Goal: Register for event/course

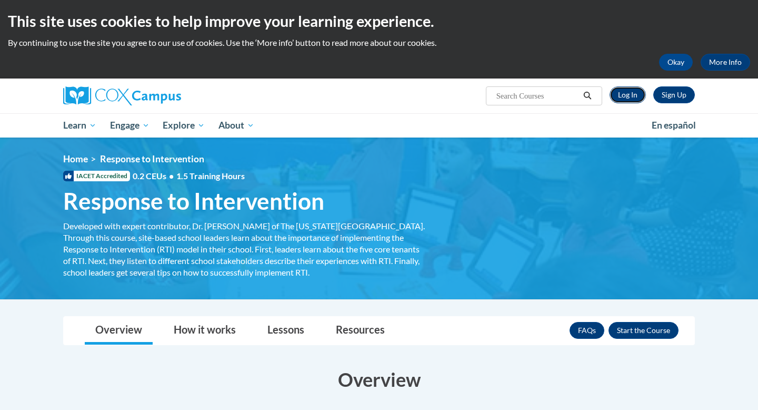
click at [625, 96] on link "Log In" at bounding box center [628, 94] width 36 height 17
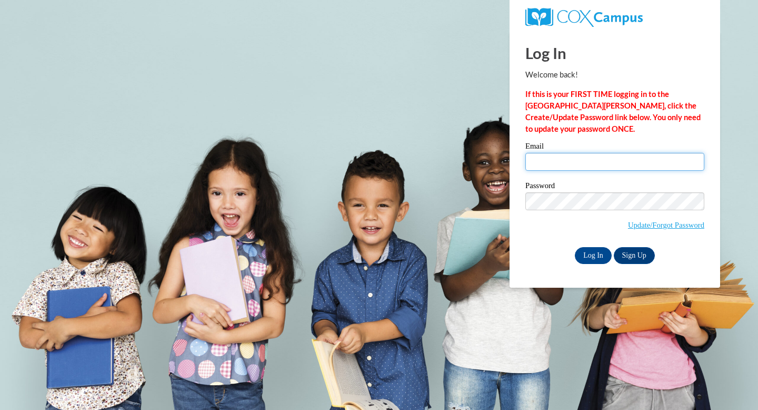
click at [583, 162] on input "Email" at bounding box center [615, 162] width 179 height 18
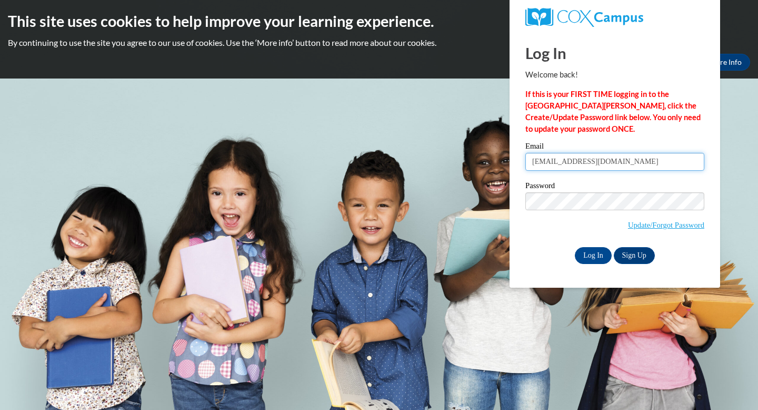
type input "jcshef8790@ung.edu"
click at [592, 253] on input "Log In" at bounding box center [593, 255] width 37 height 17
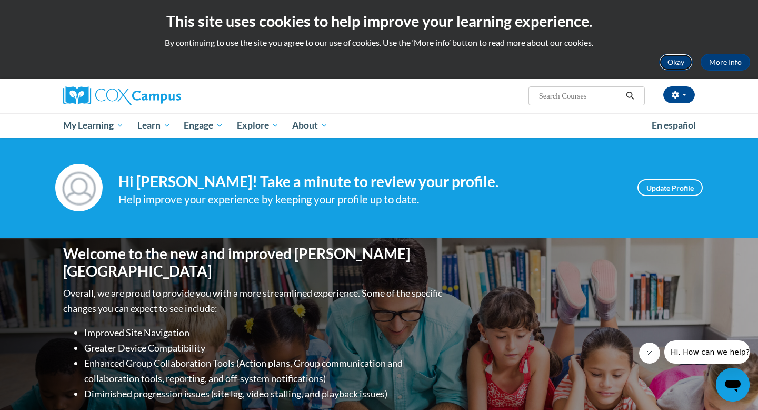
click at [679, 62] on button "Okay" at bounding box center [676, 62] width 34 height 17
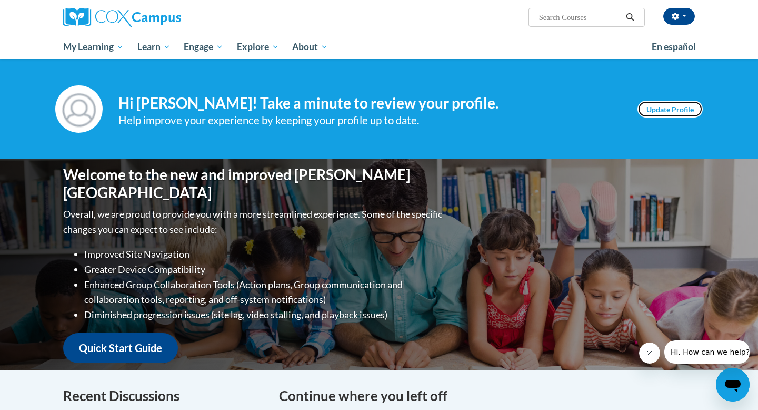
click at [662, 104] on link "Update Profile" at bounding box center [670, 109] width 65 height 17
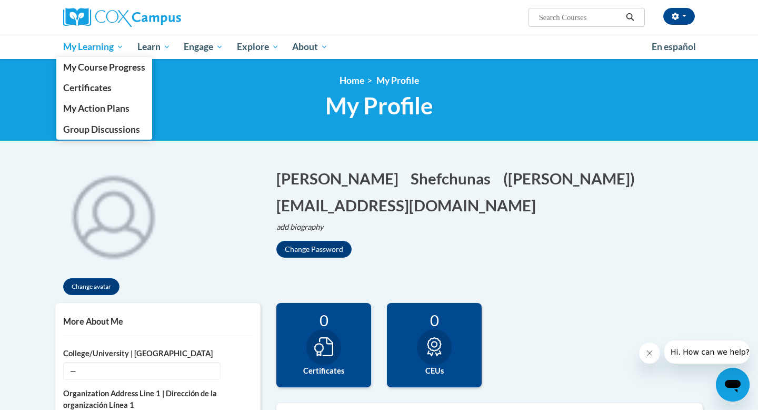
click at [68, 42] on span "My Learning" at bounding box center [93, 47] width 61 height 13
click at [72, 69] on span "My Course Progress" at bounding box center [104, 67] width 82 height 11
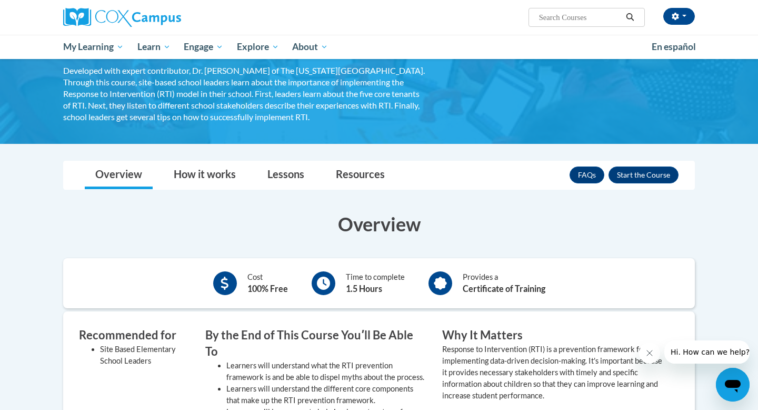
scroll to position [74, 0]
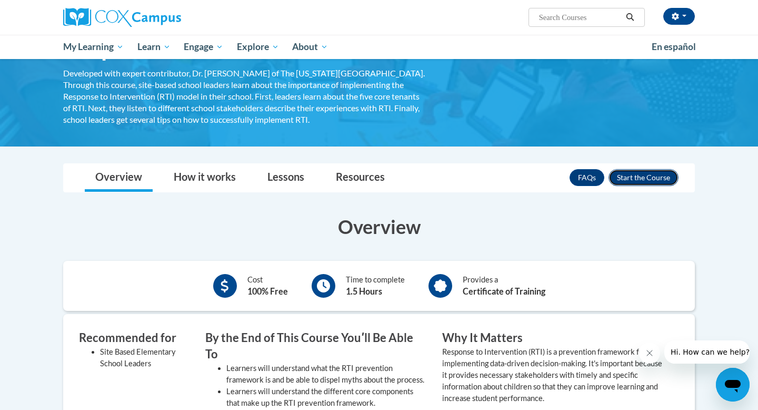
click at [652, 177] on button "Enroll" at bounding box center [644, 177] width 70 height 17
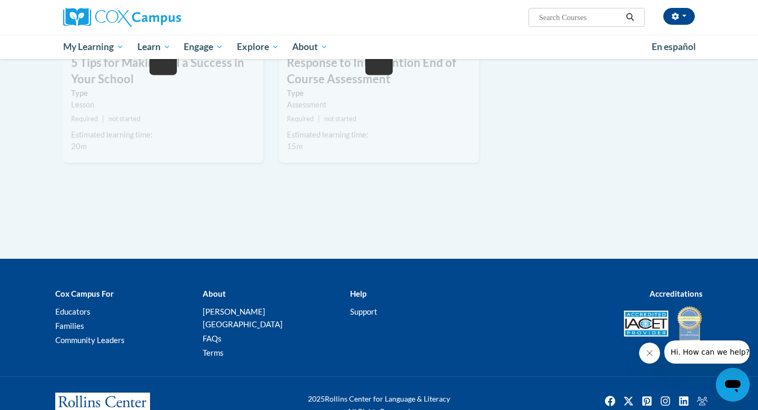
scroll to position [187, 0]
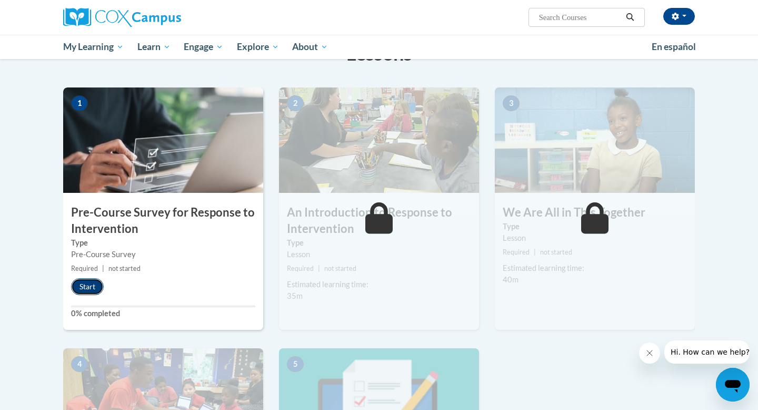
click at [78, 287] on button "Start" at bounding box center [87, 286] width 33 height 17
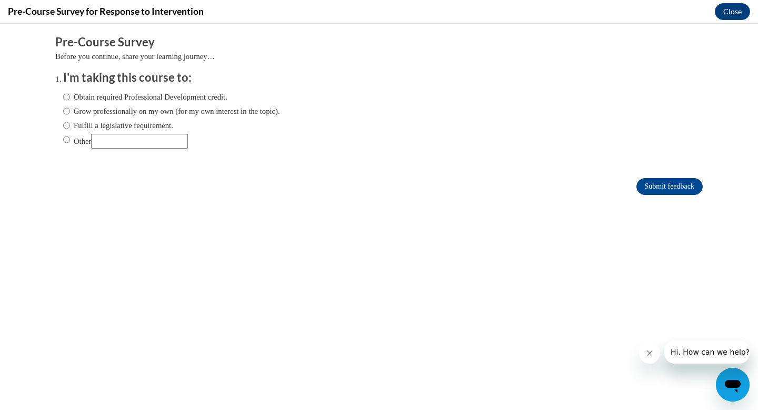
scroll to position [0, 0]
click at [119, 95] on label "Obtain required Professional Development credit." at bounding box center [145, 97] width 164 height 12
click at [70, 95] on input "Obtain required Professional Development credit." at bounding box center [66, 97] width 7 height 12
radio input "true"
click at [151, 125] on label "Fulfill a legislative requirement." at bounding box center [118, 126] width 110 height 12
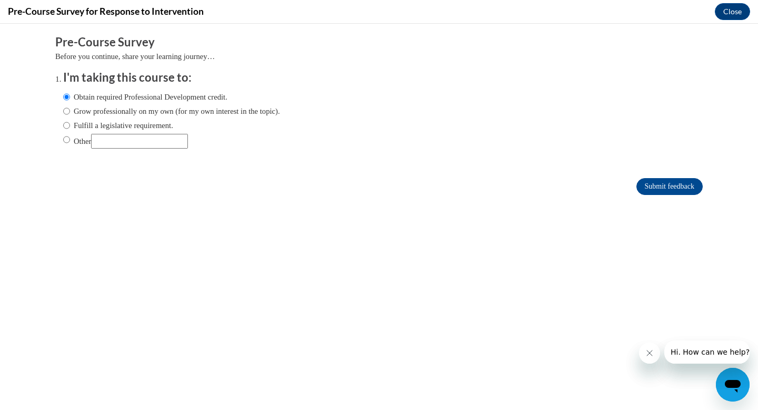
click at [70, 125] on input "Fulfill a legislative requirement." at bounding box center [66, 126] width 7 height 12
radio input "true"
click at [170, 97] on label "Obtain required Professional Development credit." at bounding box center [145, 97] width 164 height 12
click at [70, 97] on input "Obtain required Professional Development credit." at bounding box center [66, 97] width 7 height 12
radio input "true"
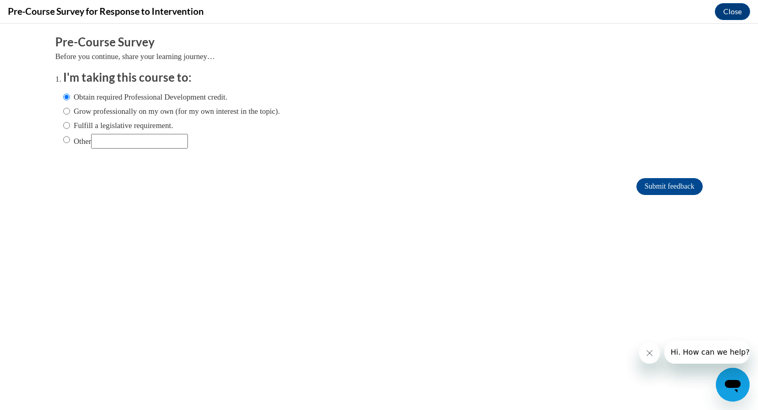
click at [170, 127] on label "Fulfill a legislative requirement." at bounding box center [118, 126] width 110 height 12
click at [70, 127] on input "Fulfill a legislative requirement." at bounding box center [66, 126] width 7 height 12
radio input "true"
click at [192, 92] on label "Obtain required Professional Development credit." at bounding box center [145, 97] width 164 height 12
click at [70, 92] on input "Obtain required Professional Development credit." at bounding box center [66, 97] width 7 height 12
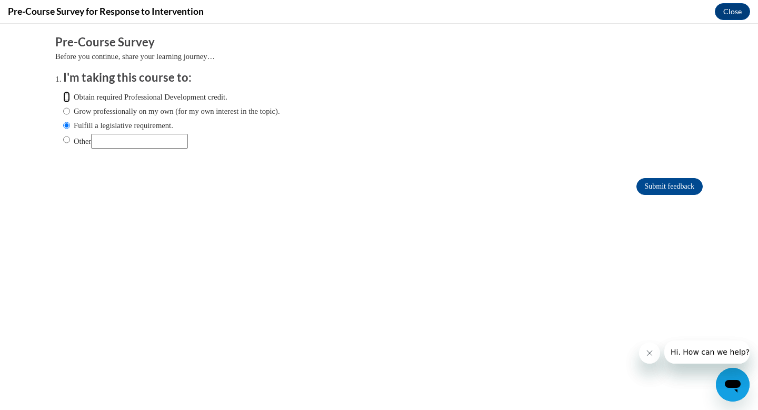
radio input "true"
click at [655, 185] on input "Submit feedback" at bounding box center [670, 186] width 66 height 17
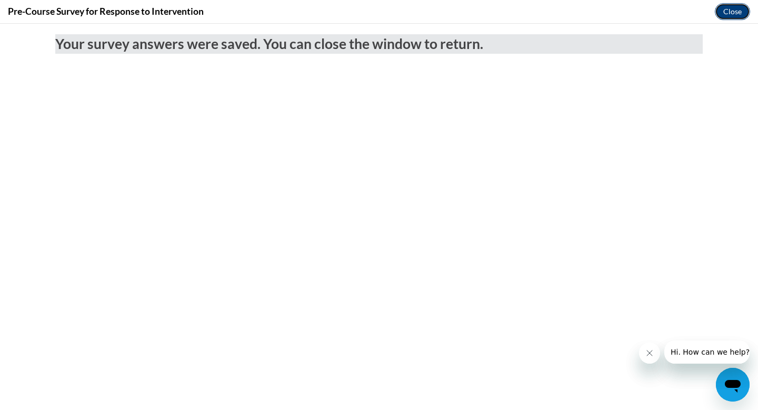
click at [726, 15] on button "Close" at bounding box center [732, 11] width 35 height 17
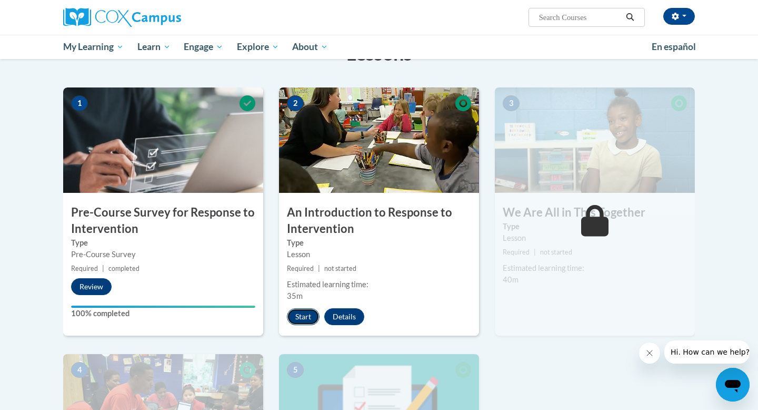
click at [298, 316] on button "Start" at bounding box center [303, 316] width 33 height 17
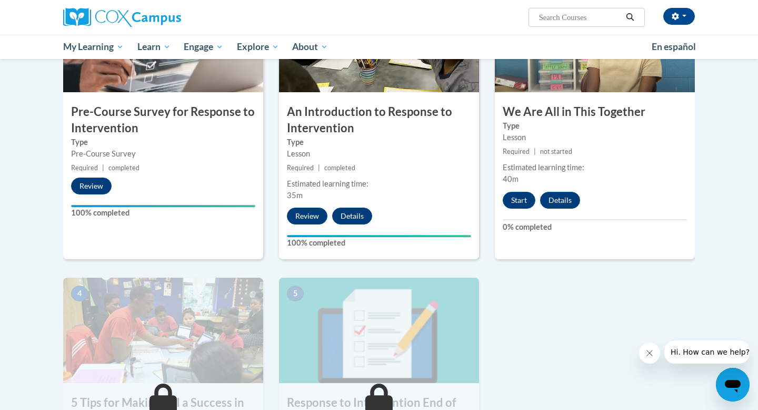
scroll to position [263, 0]
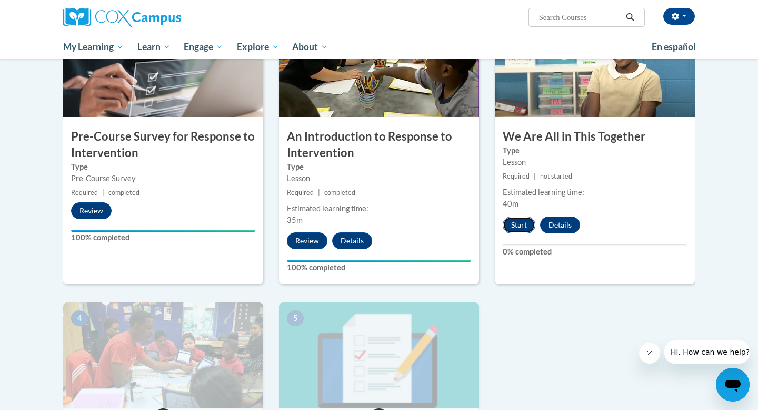
click at [515, 226] on button "Start" at bounding box center [519, 224] width 33 height 17
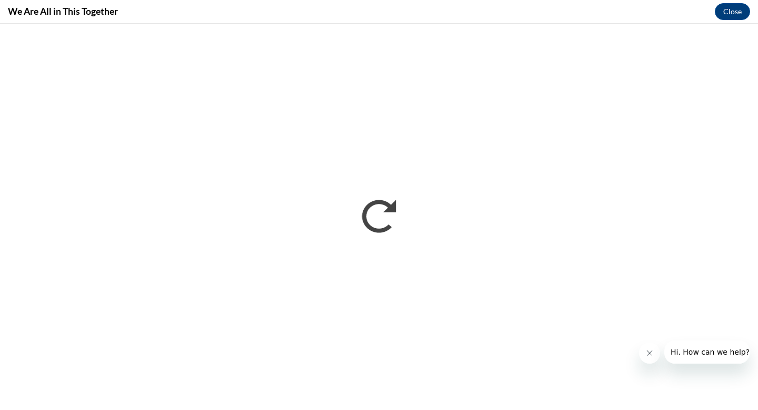
scroll to position [0, 0]
